Goal: Register for event/course

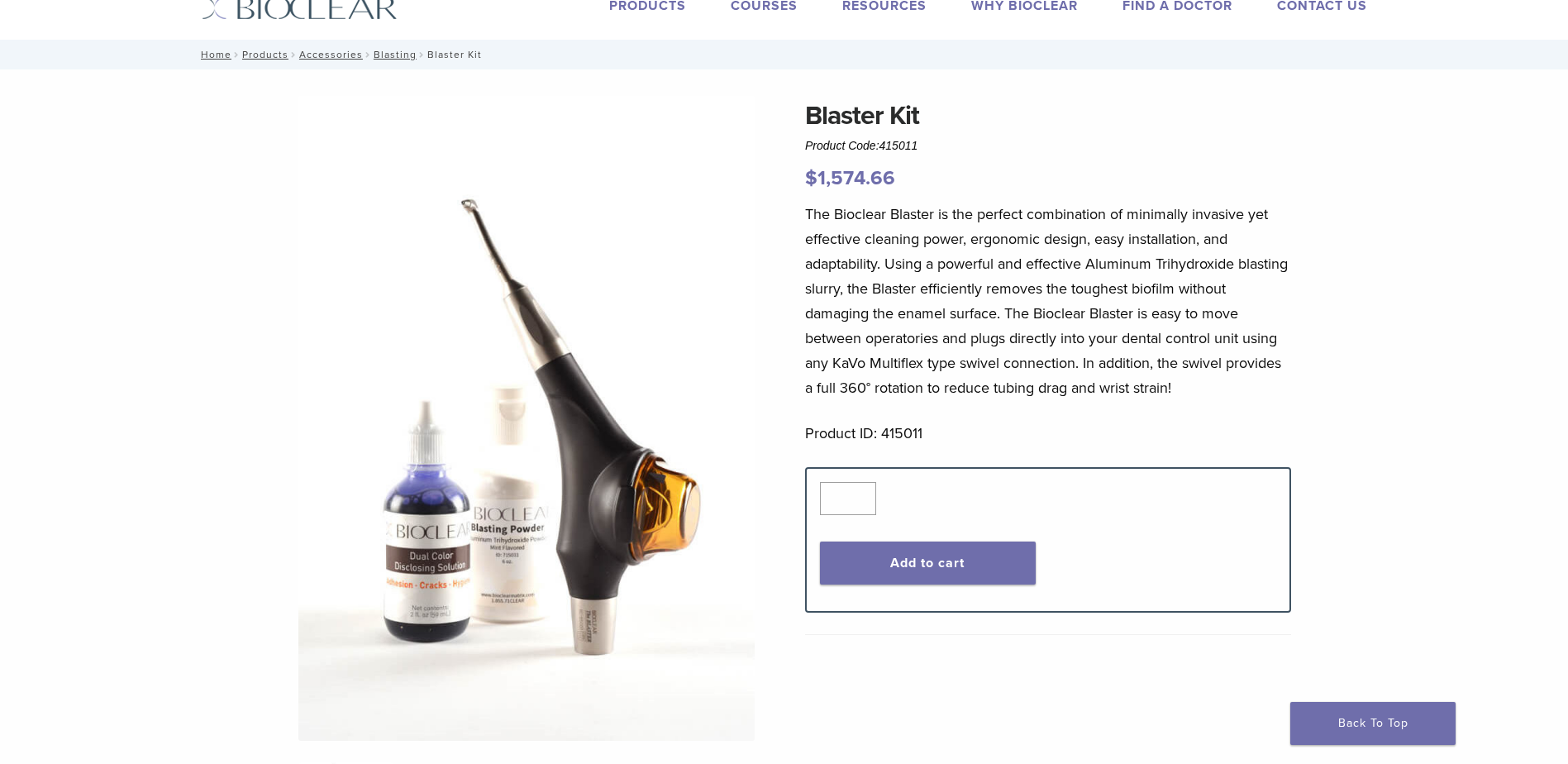
scroll to position [83, 0]
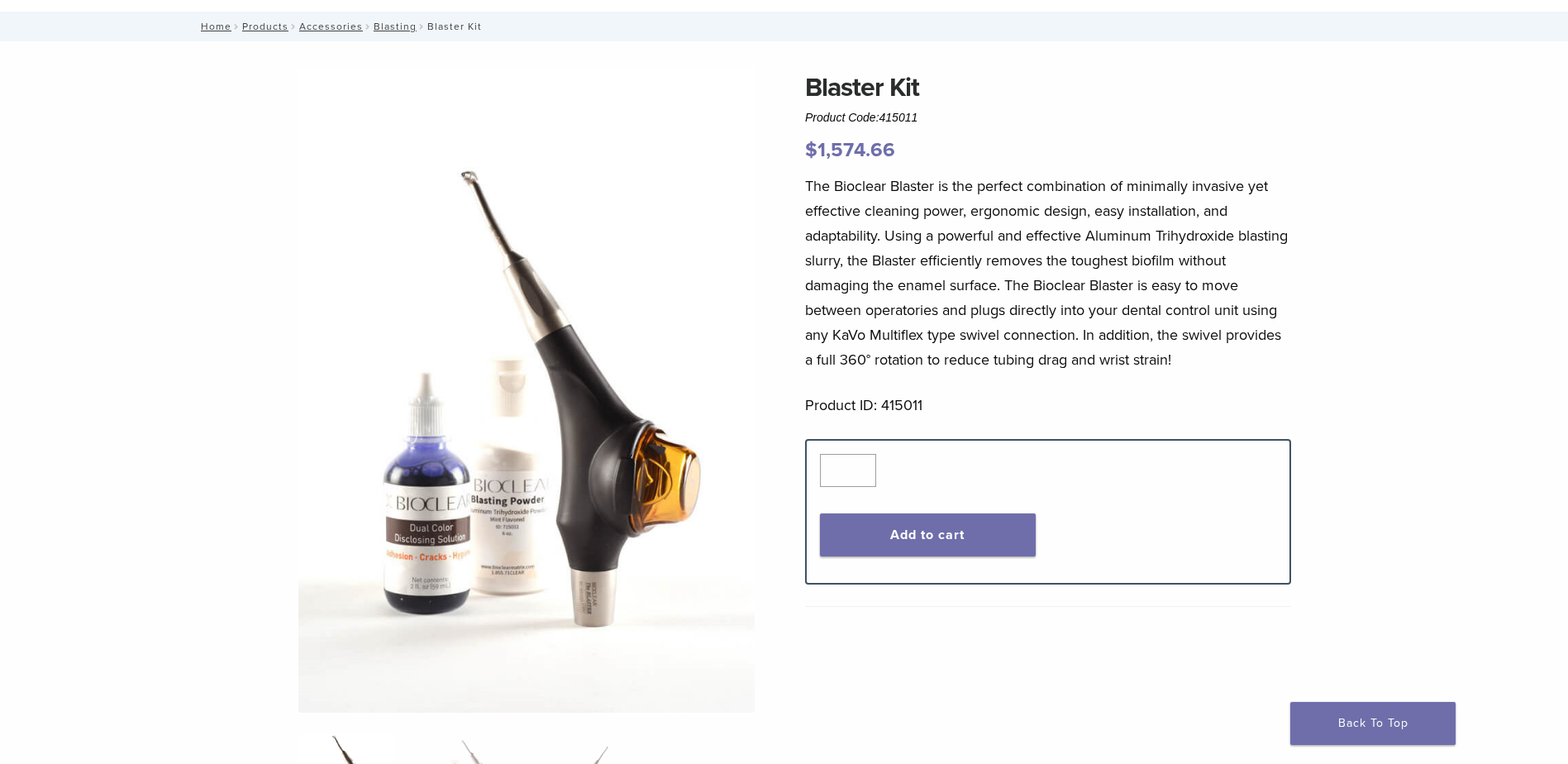
click at [754, 650] on div "Blaster Kit Product Code: 415011 $ 1,574.66 Blaster Kit Product Code: 415011 $ …" at bounding box center [784, 637] width 1190 height 1140
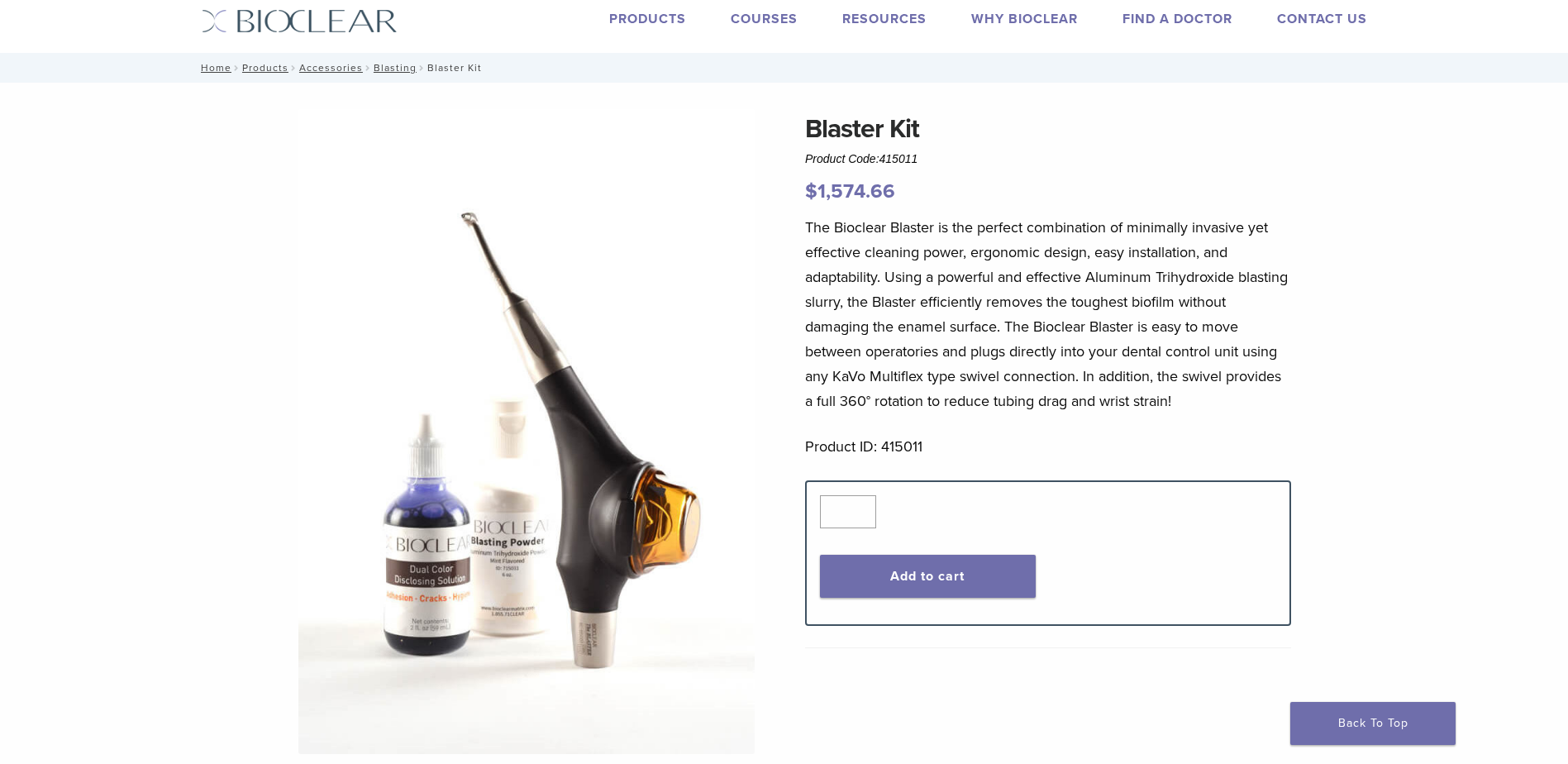
scroll to position [0, 0]
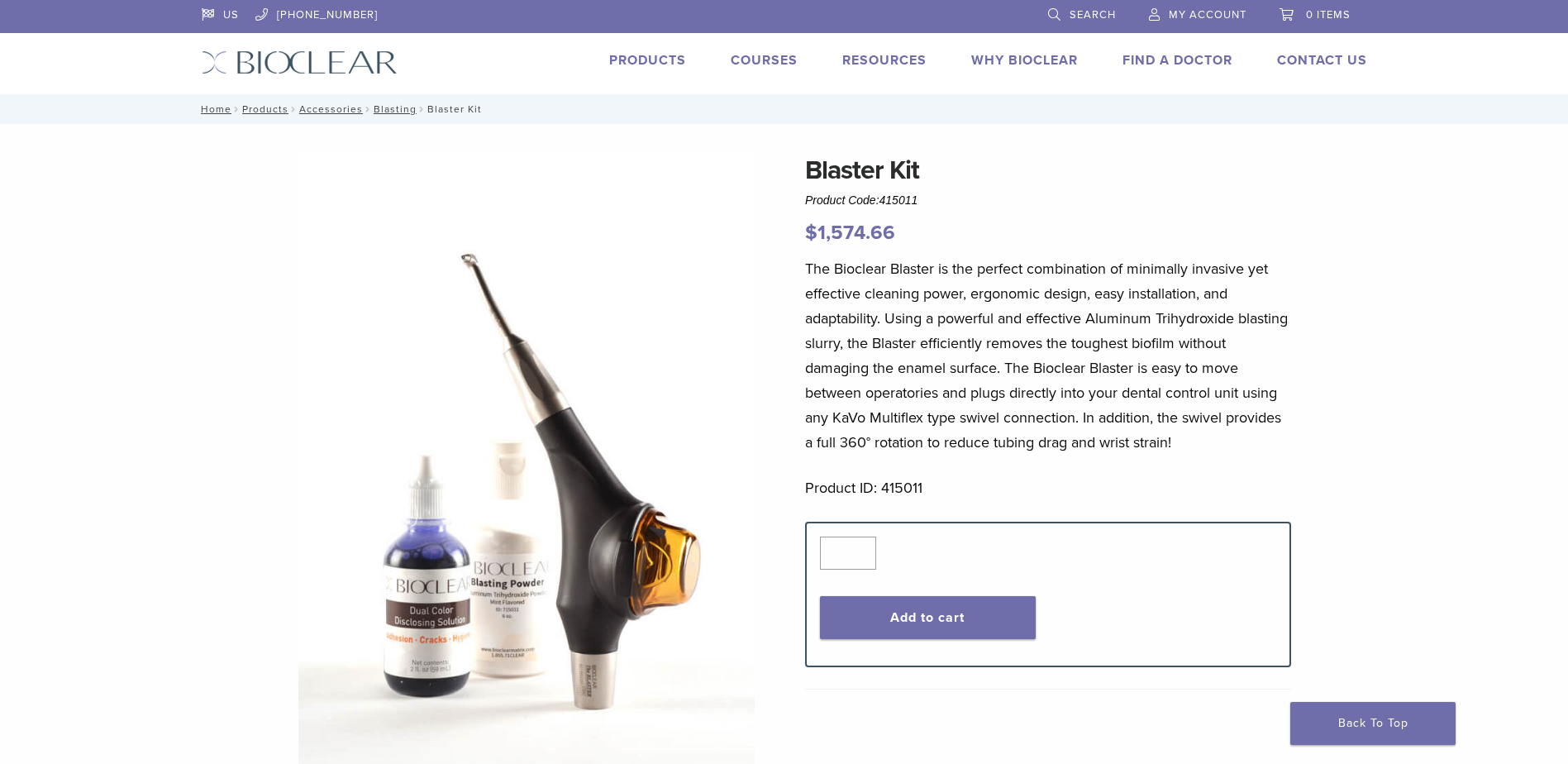
click at [647, 551] on img at bounding box center [526, 473] width 456 height 645
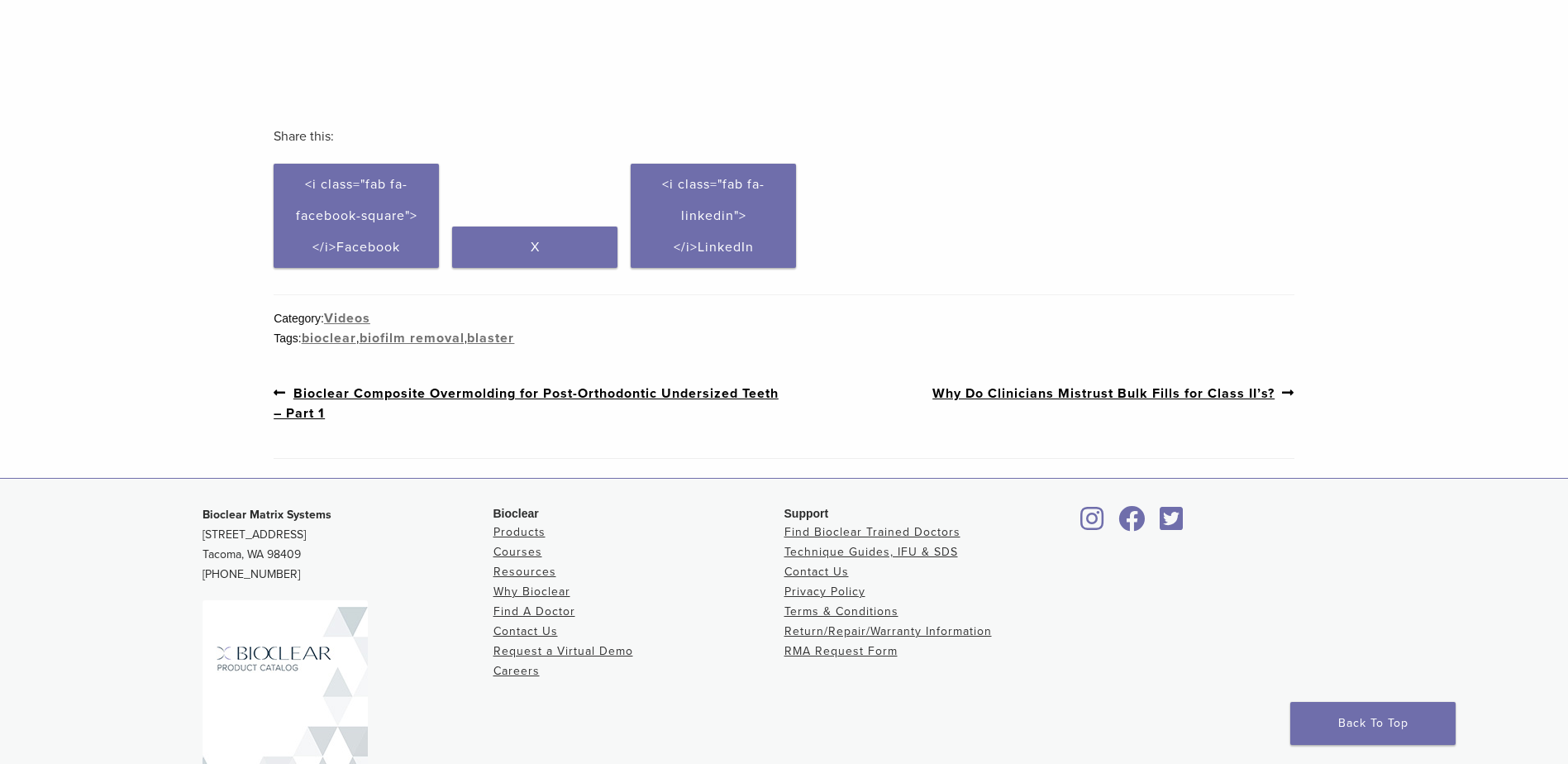
scroll to position [478, 0]
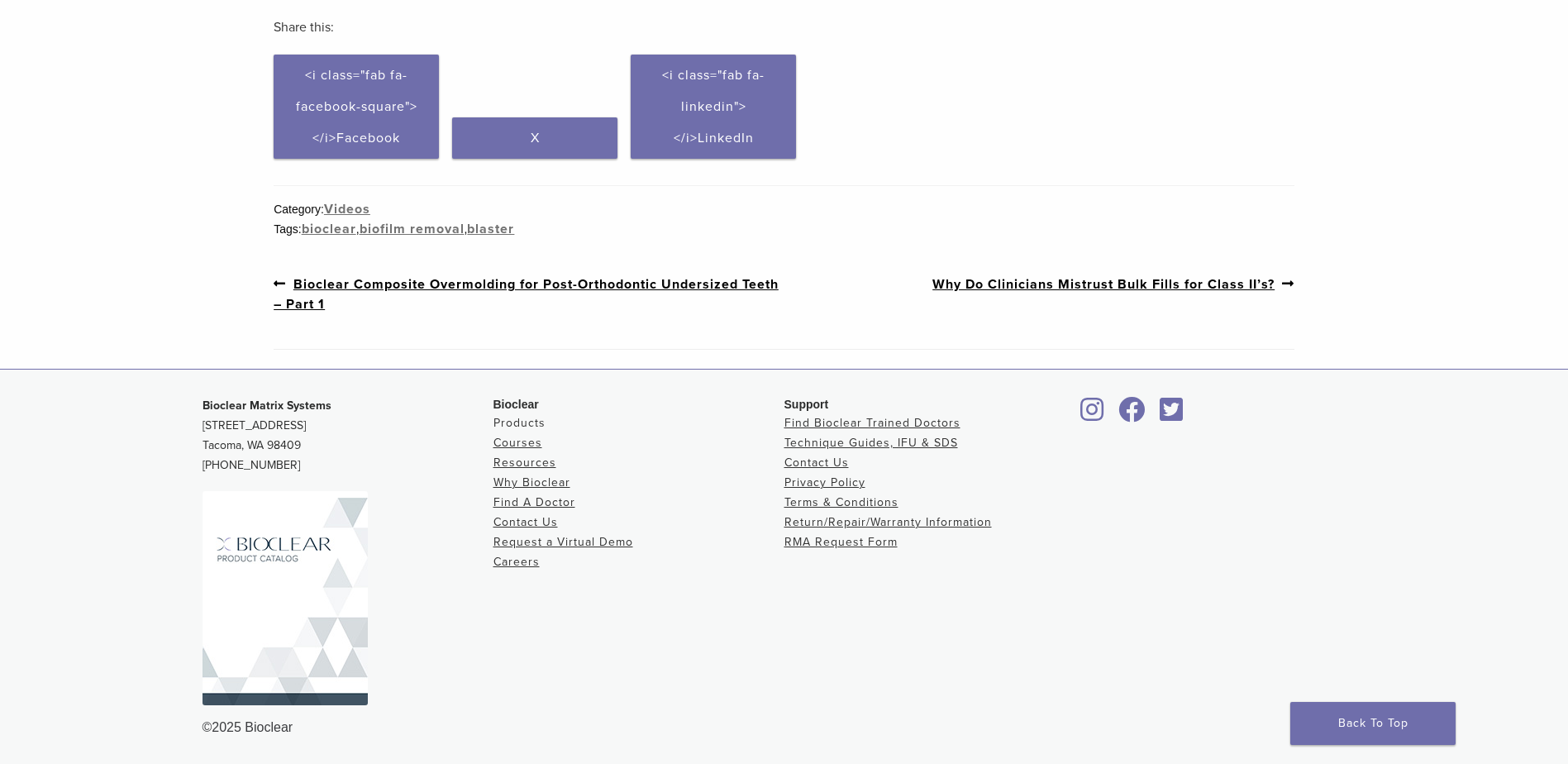
click at [508, 427] on link "Products" at bounding box center [519, 423] width 52 height 14
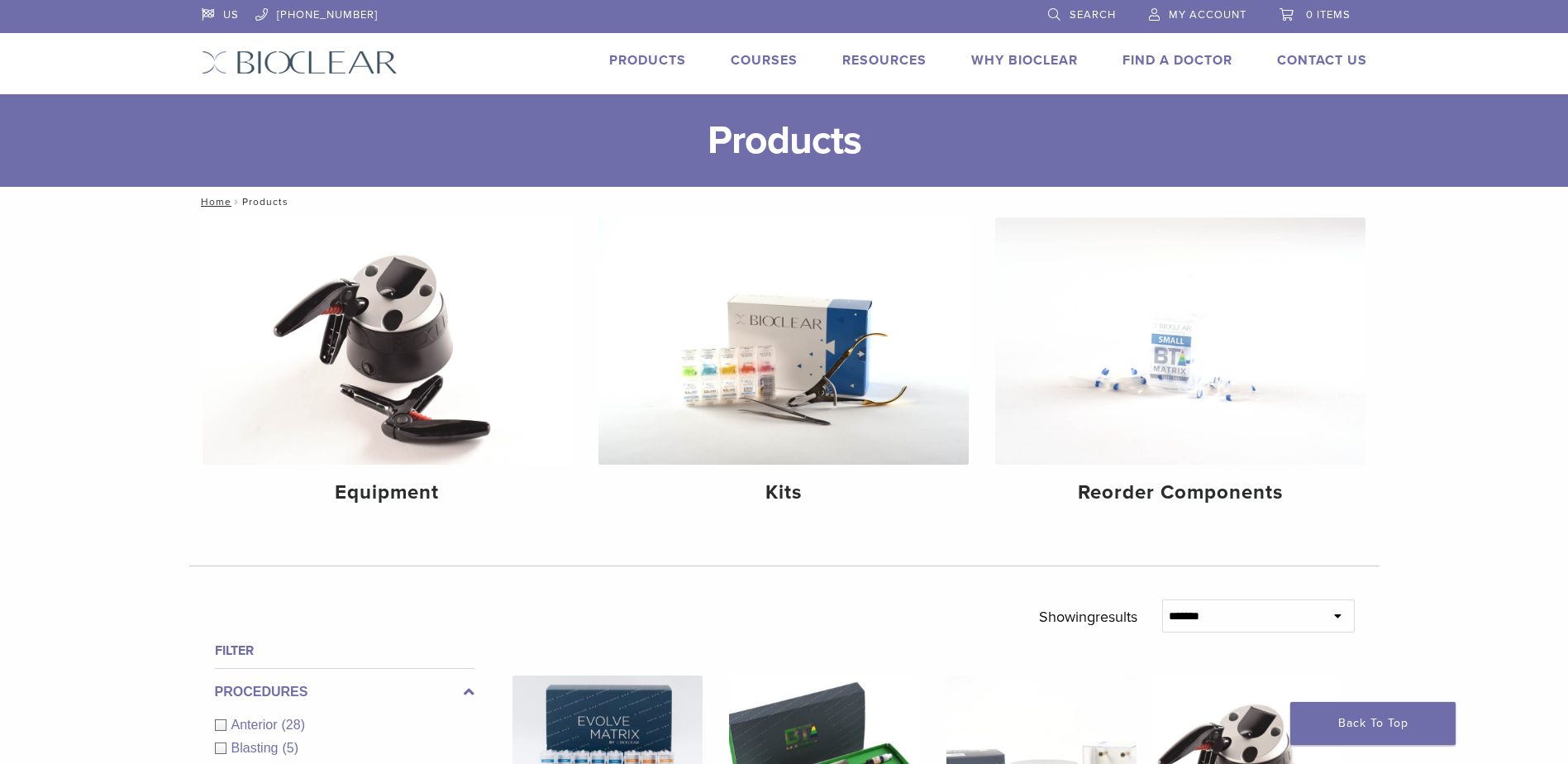
click at [746, 56] on link "Courses" at bounding box center [764, 60] width 67 height 16
click at [785, 53] on link "Courses" at bounding box center [764, 60] width 67 height 16
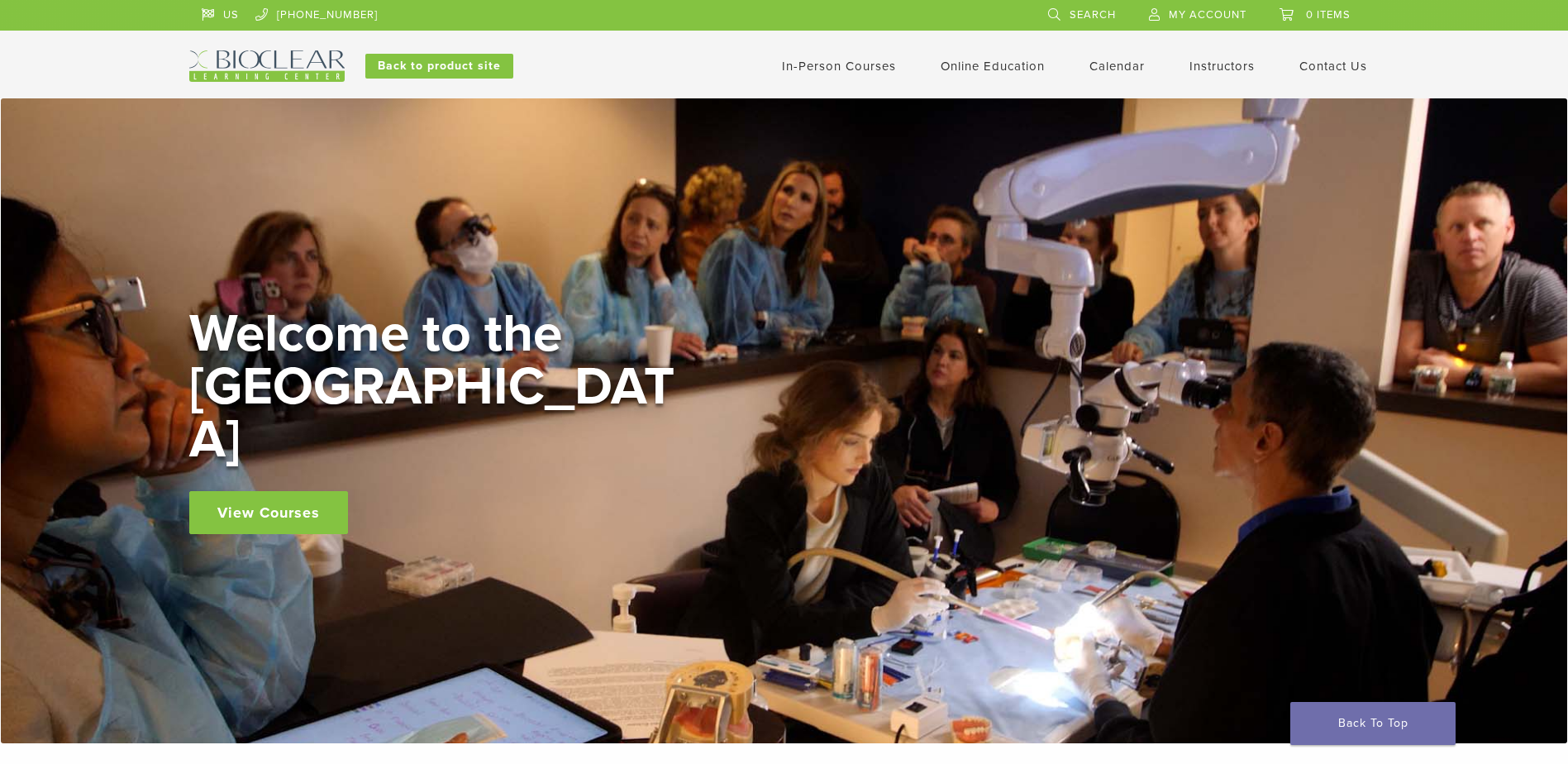
click at [857, 68] on link "In-Person Courses" at bounding box center [839, 66] width 114 height 15
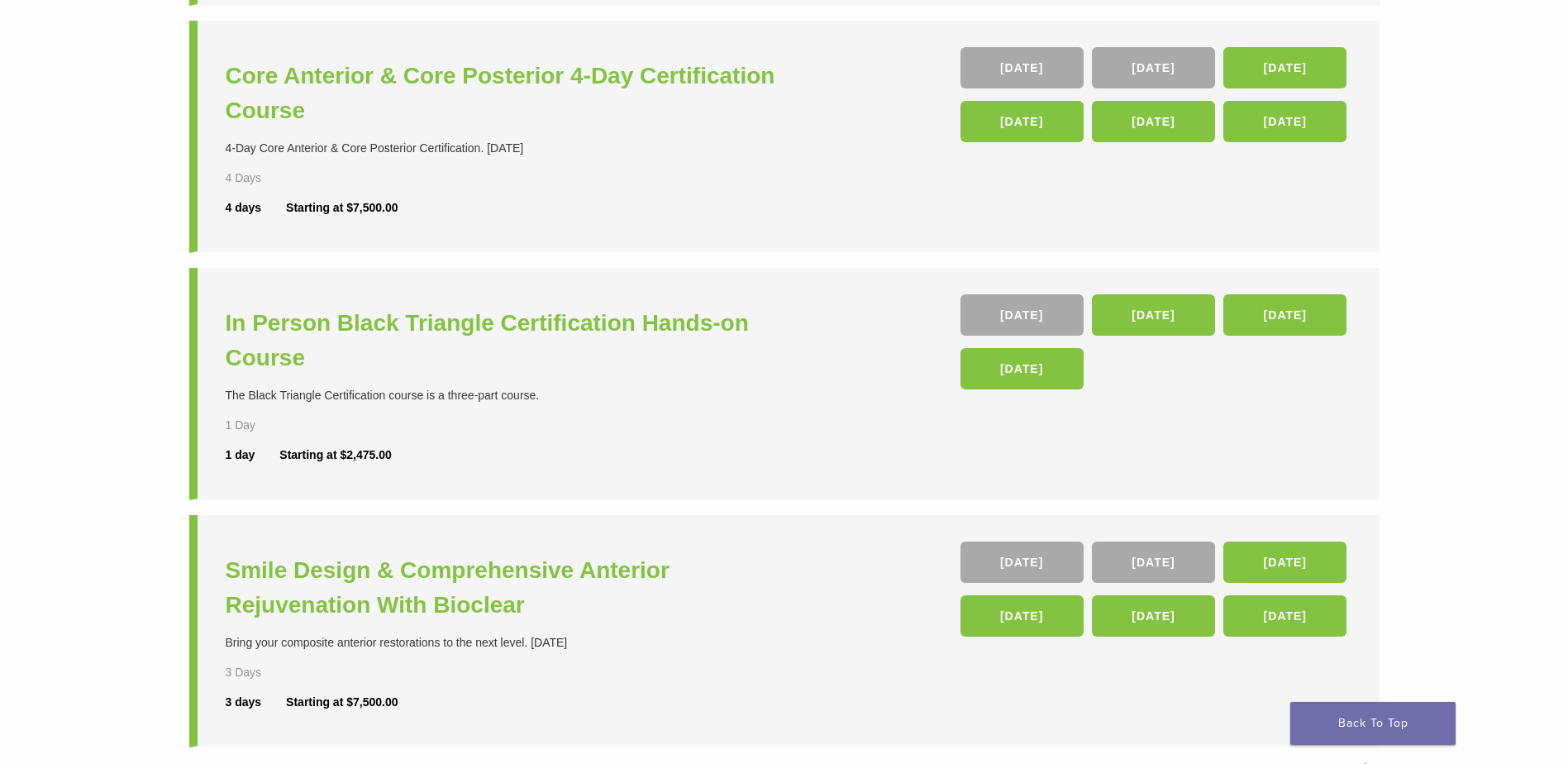
scroll to position [331, 0]
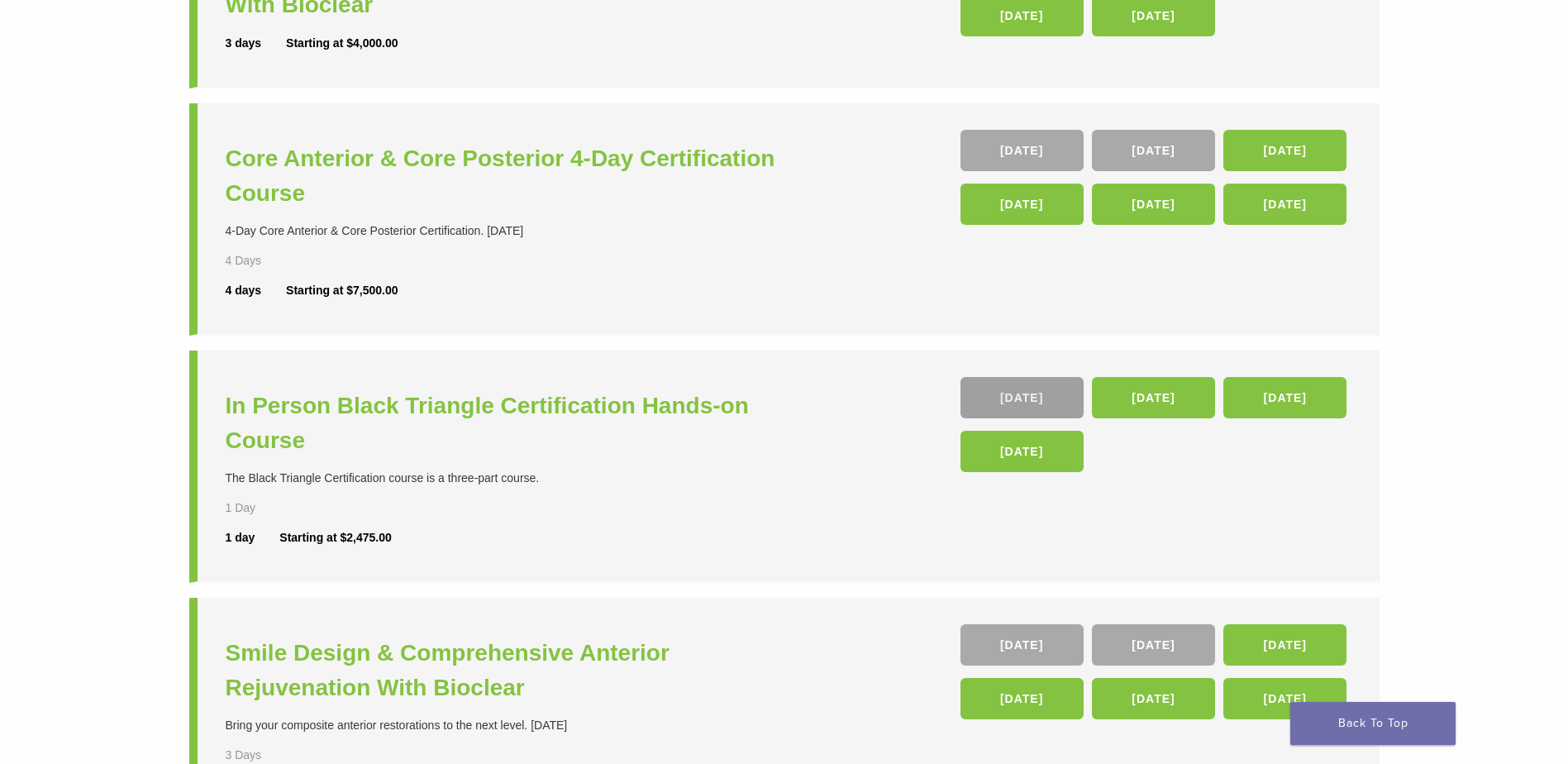
click at [1023, 390] on link "[DATE]" at bounding box center [1021, 398] width 124 height 41
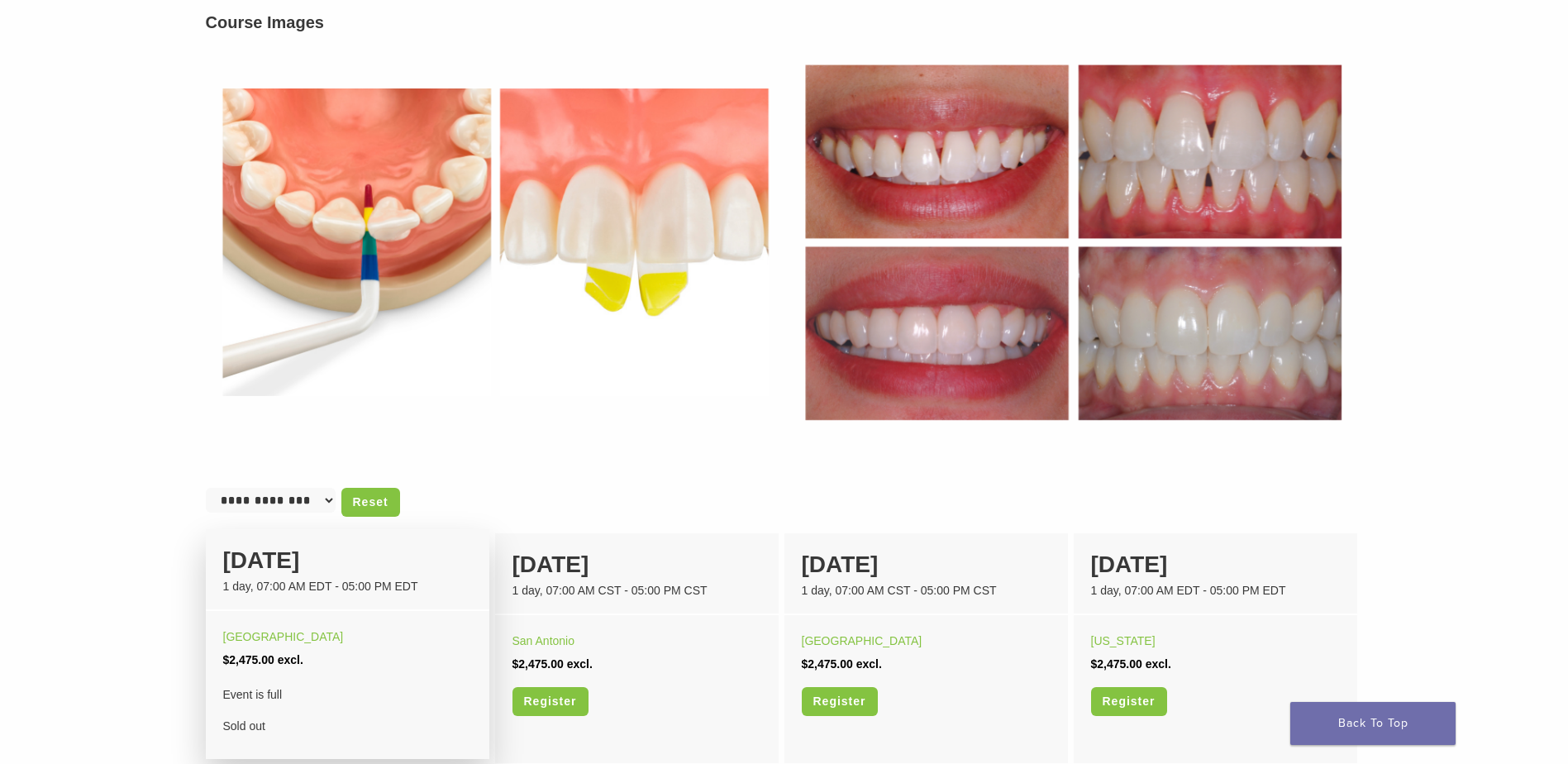
scroll to position [661, 0]
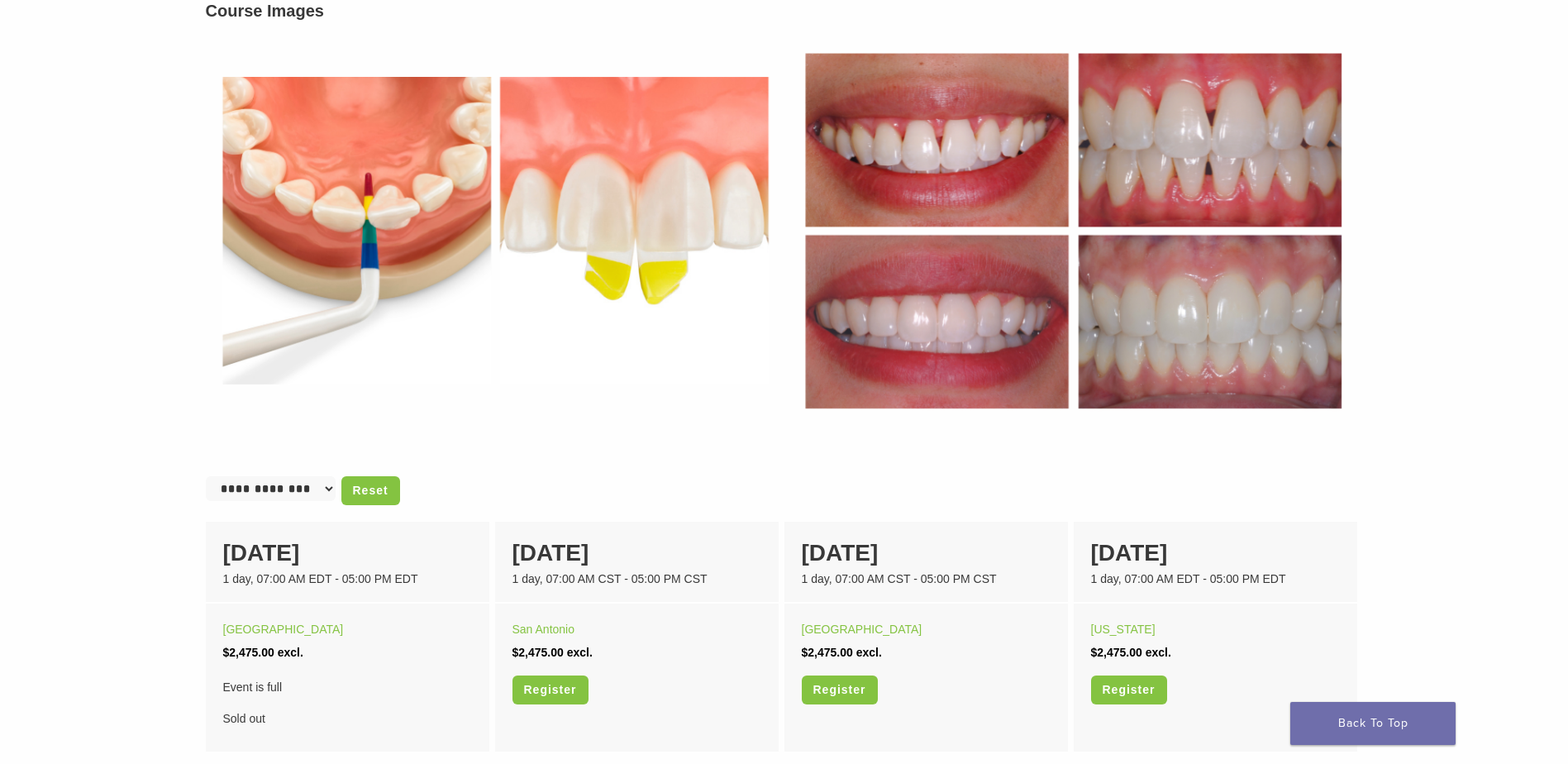
click at [316, 489] on select "**********" at bounding box center [270, 488] width 130 height 25
click at [548, 444] on div "Course Images" at bounding box center [784, 213] width 1182 height 470
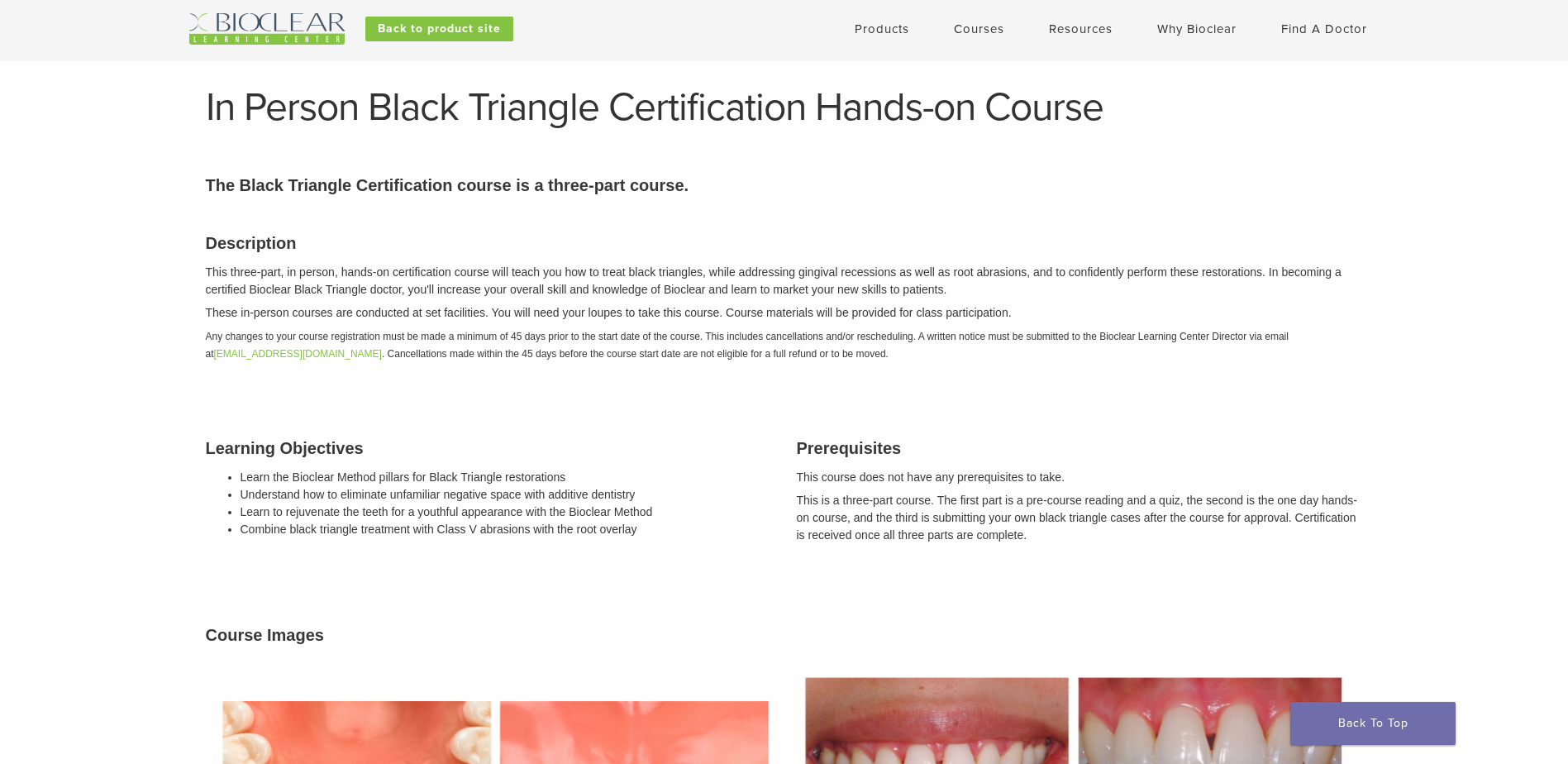
scroll to position [0, 0]
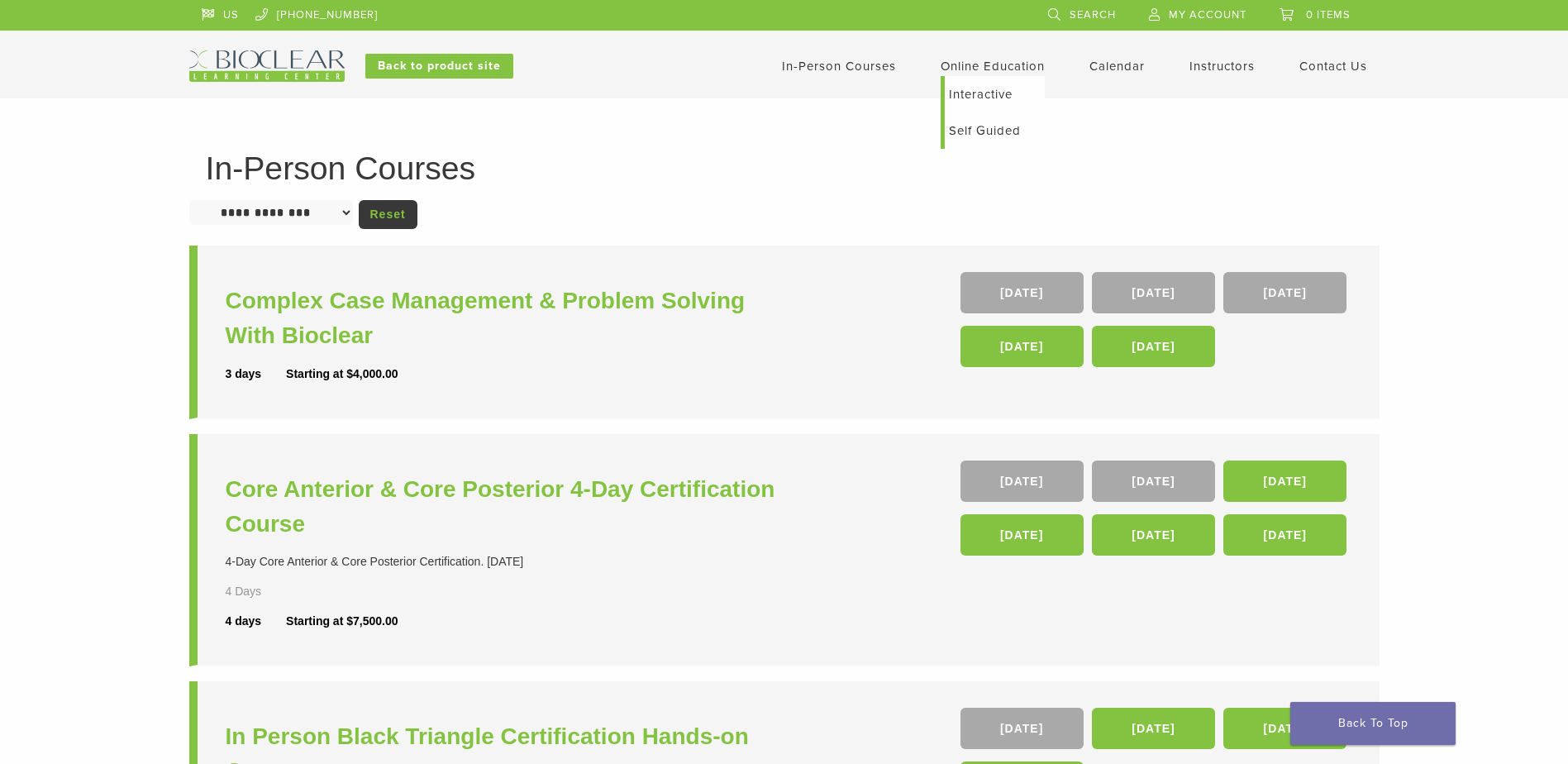
click at [992, 64] on link "Online Education" at bounding box center [993, 66] width 105 height 15
click at [998, 133] on link "Self Guided" at bounding box center [994, 131] width 100 height 36
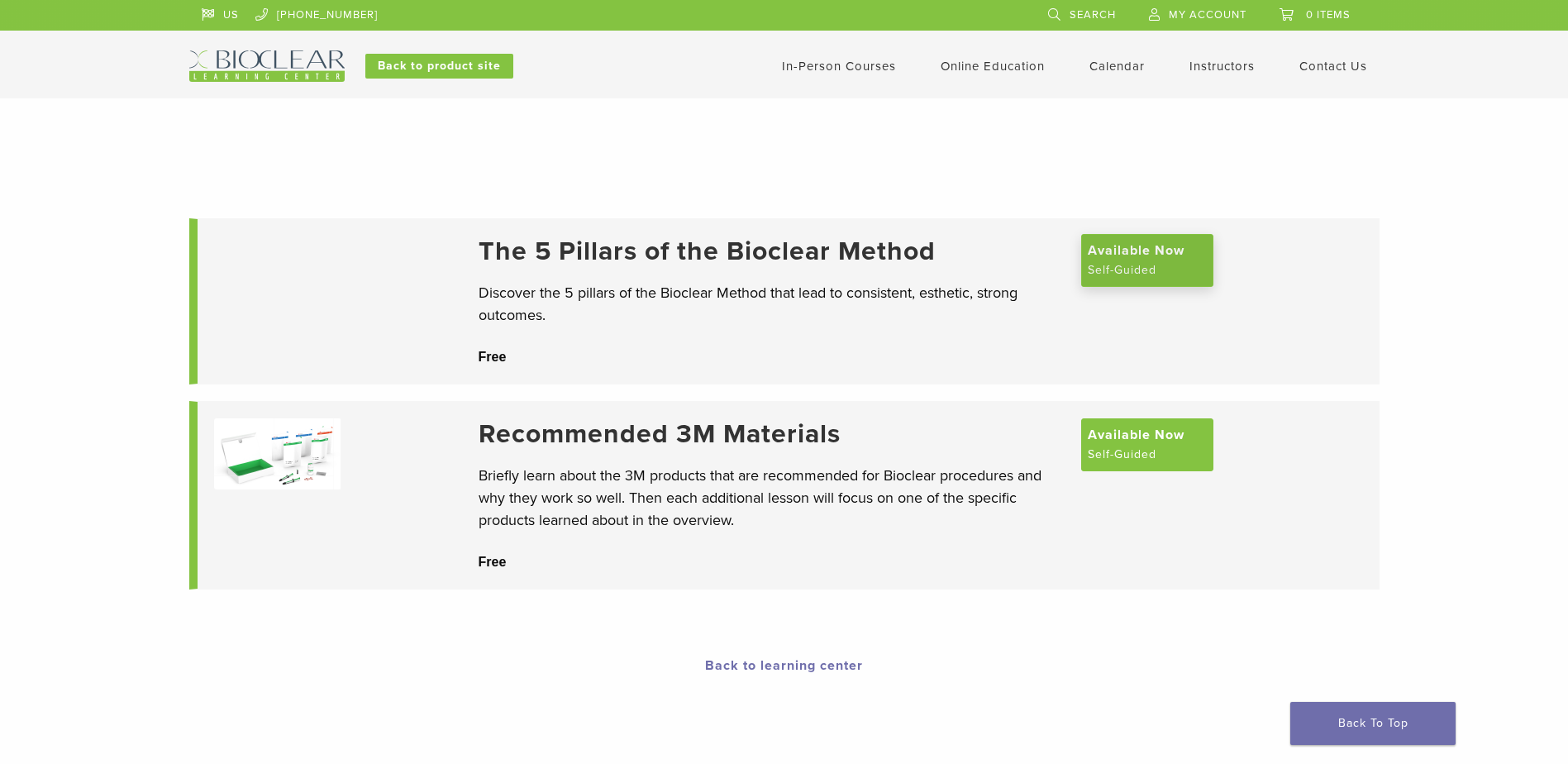
click at [1157, 260] on span "Available Now" at bounding box center [1136, 250] width 97 height 20
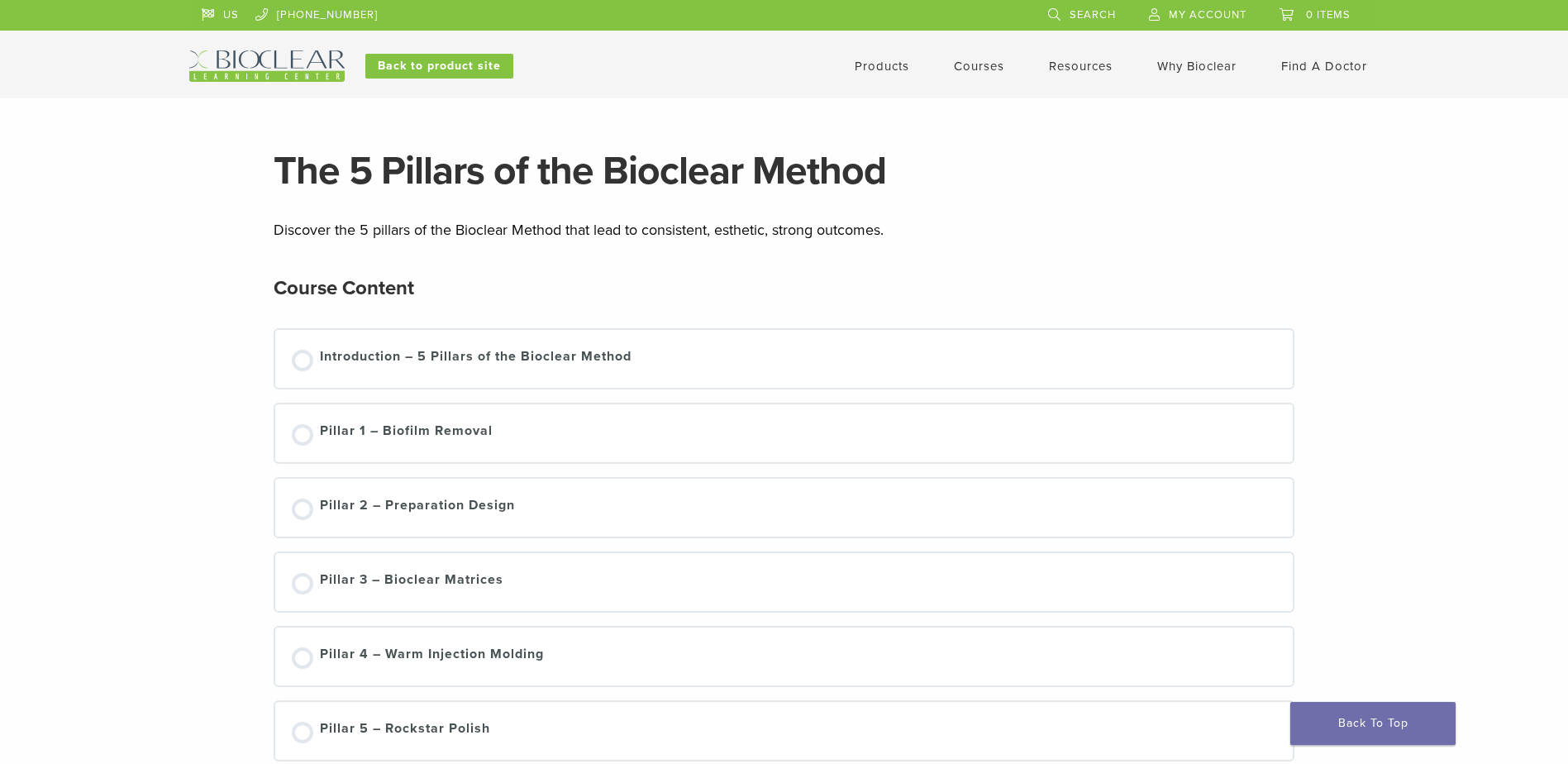
click at [1156, 268] on div "The 5 Pillars of the Bioclear Method Discover the 5 pillars of the Bioclear Met…" at bounding box center [784, 456] width 1020 height 610
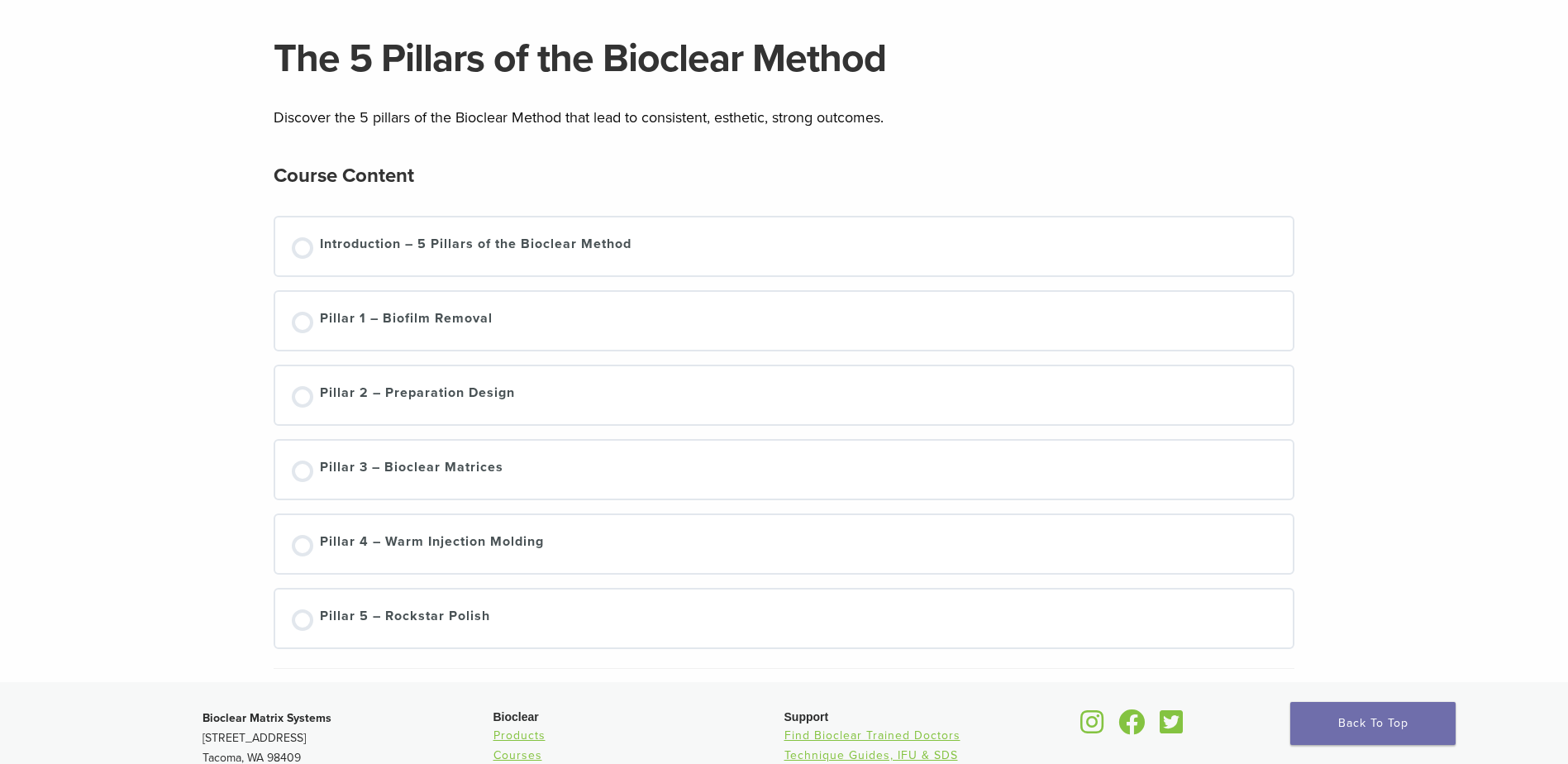
scroll to position [165, 0]
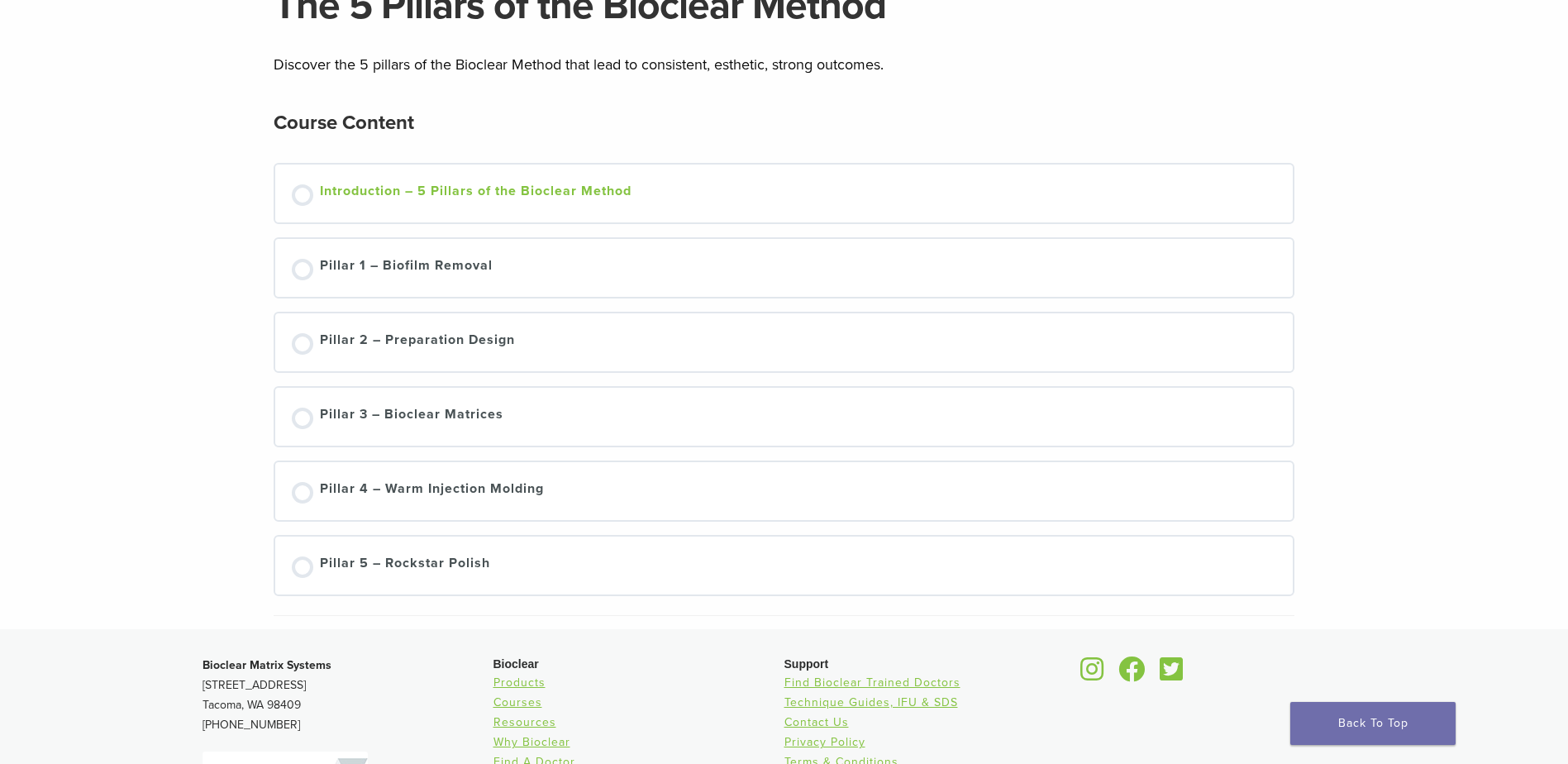
click at [308, 185] on div at bounding box center [302, 194] width 22 height 22
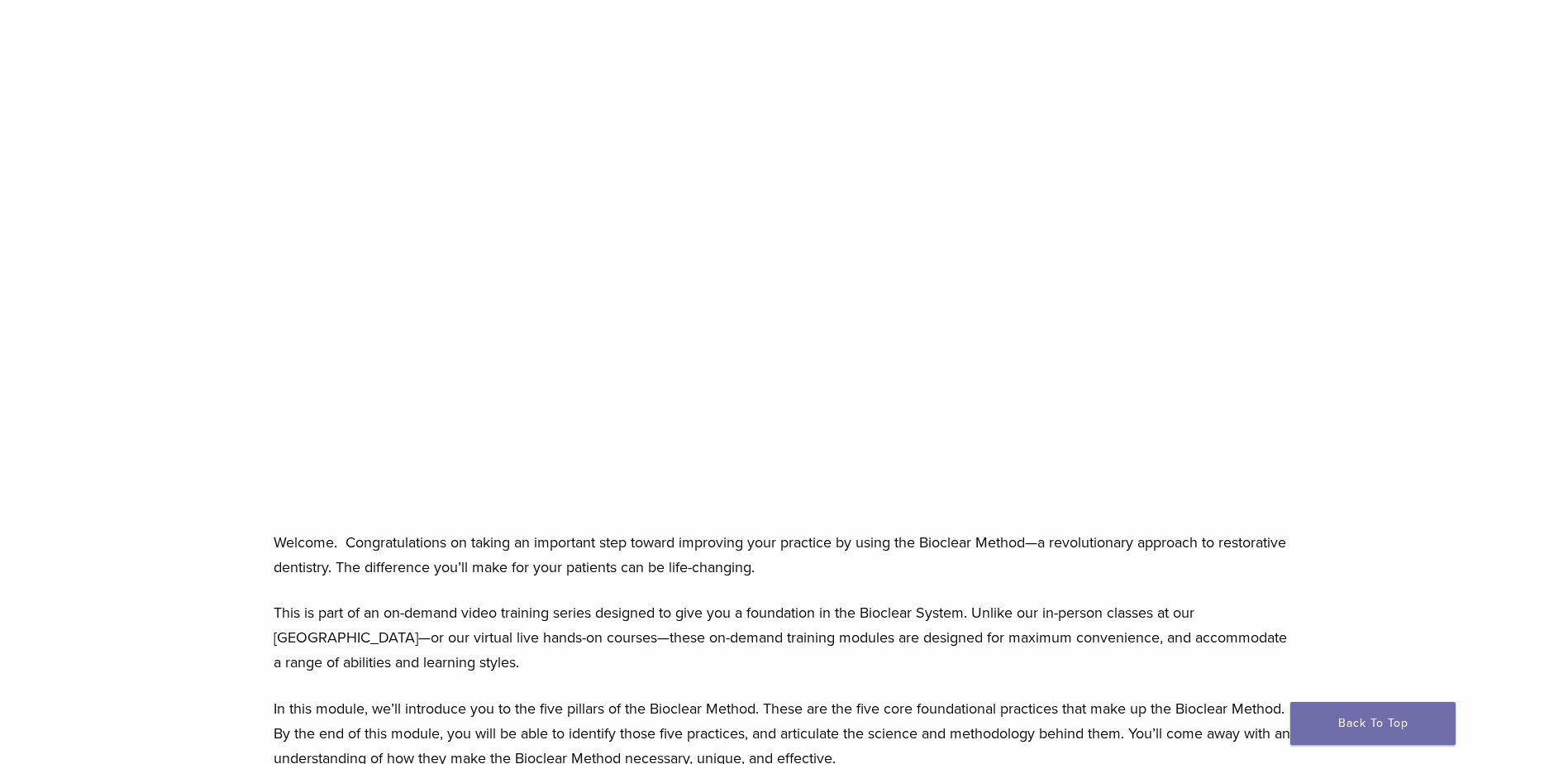
scroll to position [165, 0]
